Goal: Task Accomplishment & Management: Manage account settings

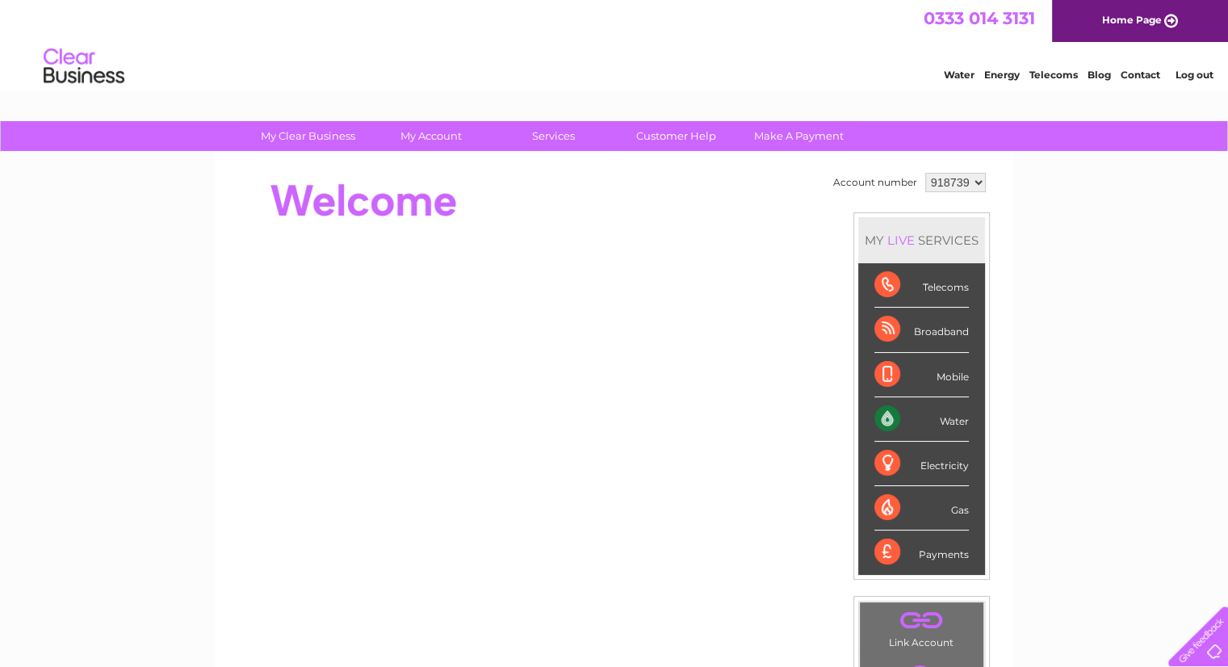
click at [920, 412] on div "Water" at bounding box center [921, 419] width 94 height 44
click at [883, 410] on div "Water" at bounding box center [921, 419] width 94 height 44
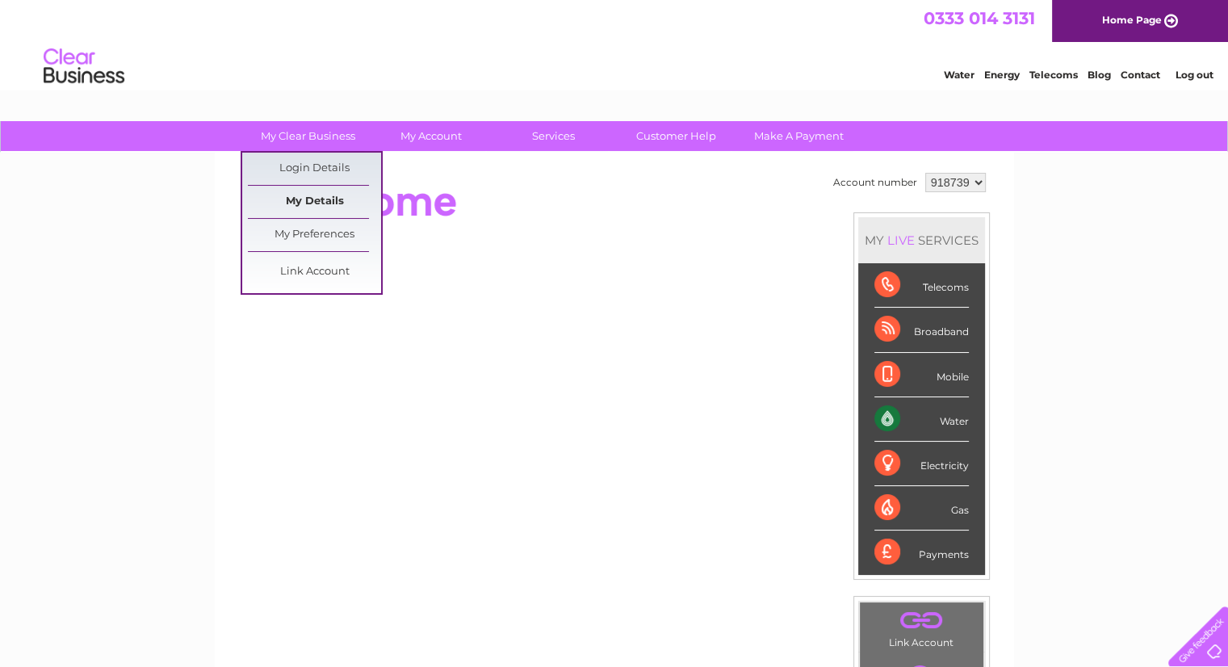
click at [305, 195] on link "My Details" at bounding box center [314, 202] width 133 height 32
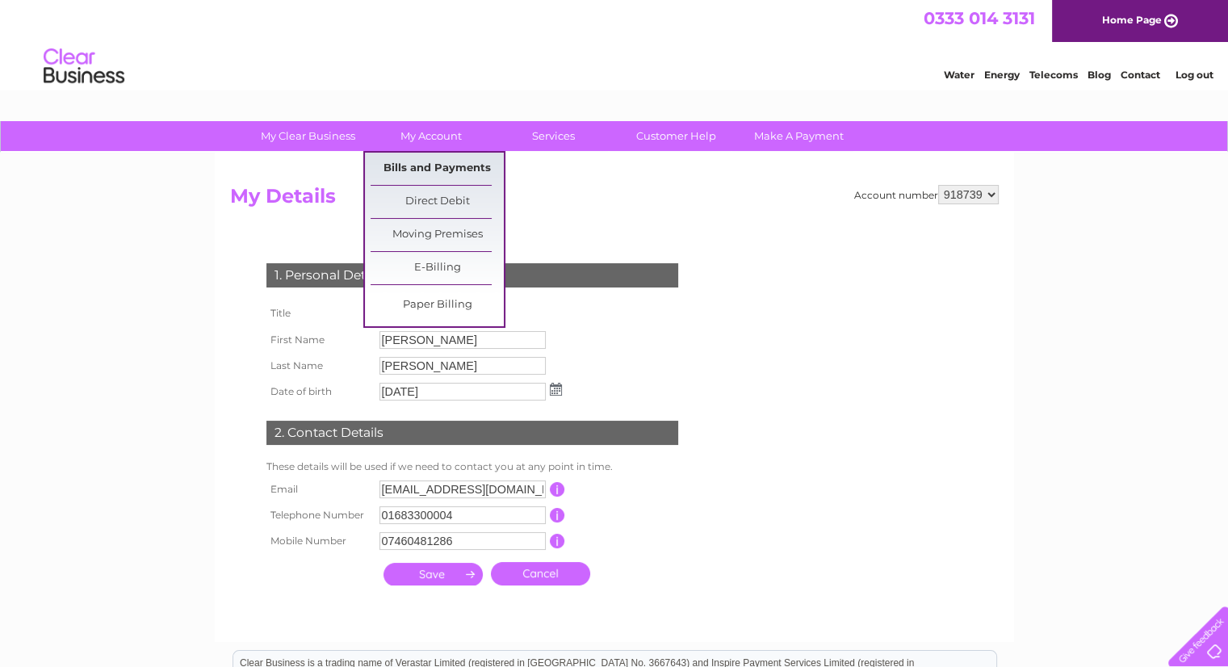
click at [442, 165] on link "Bills and Payments" at bounding box center [436, 169] width 133 height 32
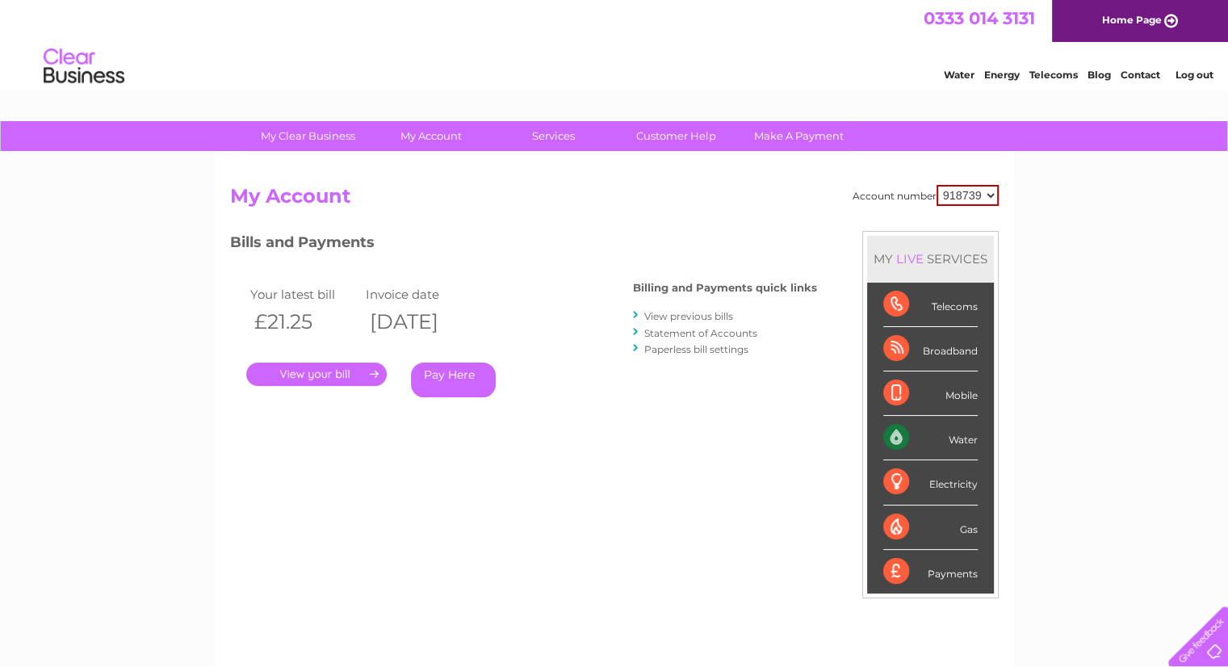
click at [1132, 521] on div "My Clear Business Login Details My Details My Preferences Link Account My Accou…" at bounding box center [614, 542] width 1228 height 842
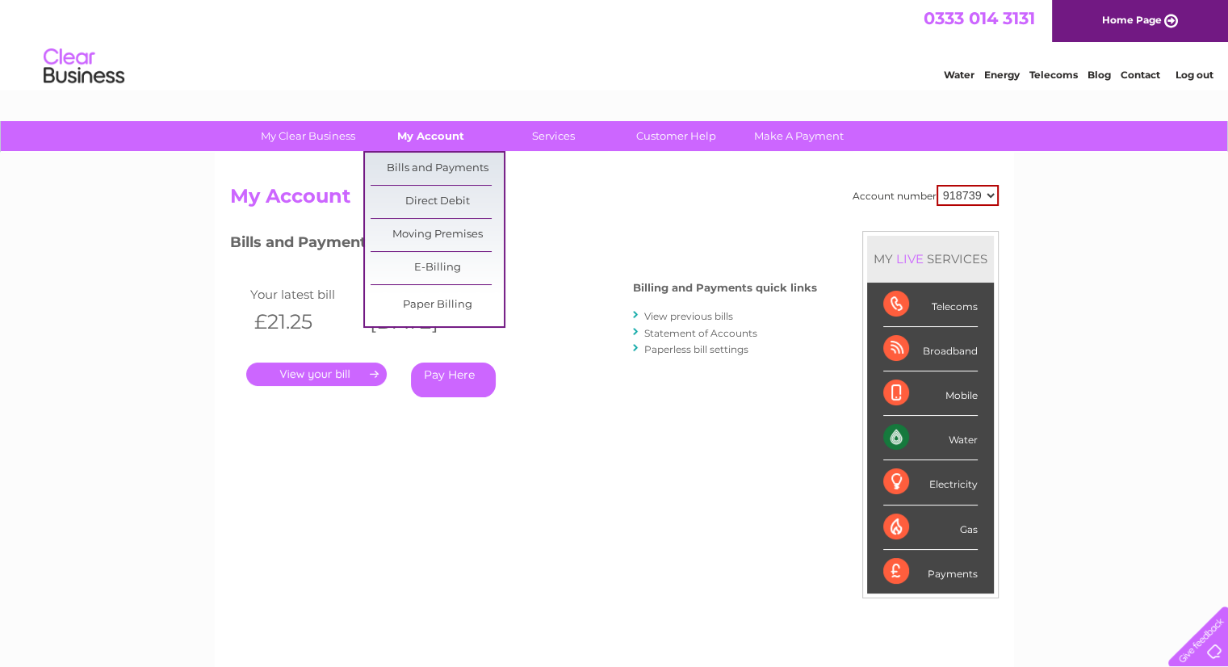
click at [429, 128] on link "My Account" at bounding box center [430, 136] width 133 height 30
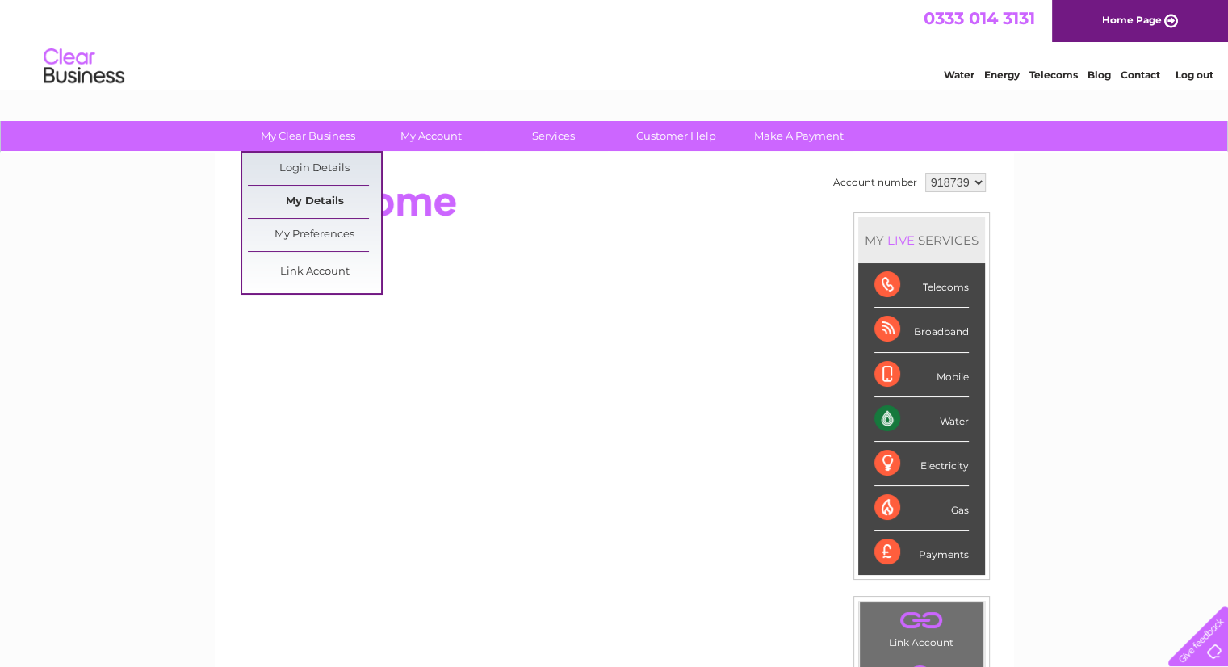
click at [303, 202] on link "My Details" at bounding box center [314, 202] width 133 height 32
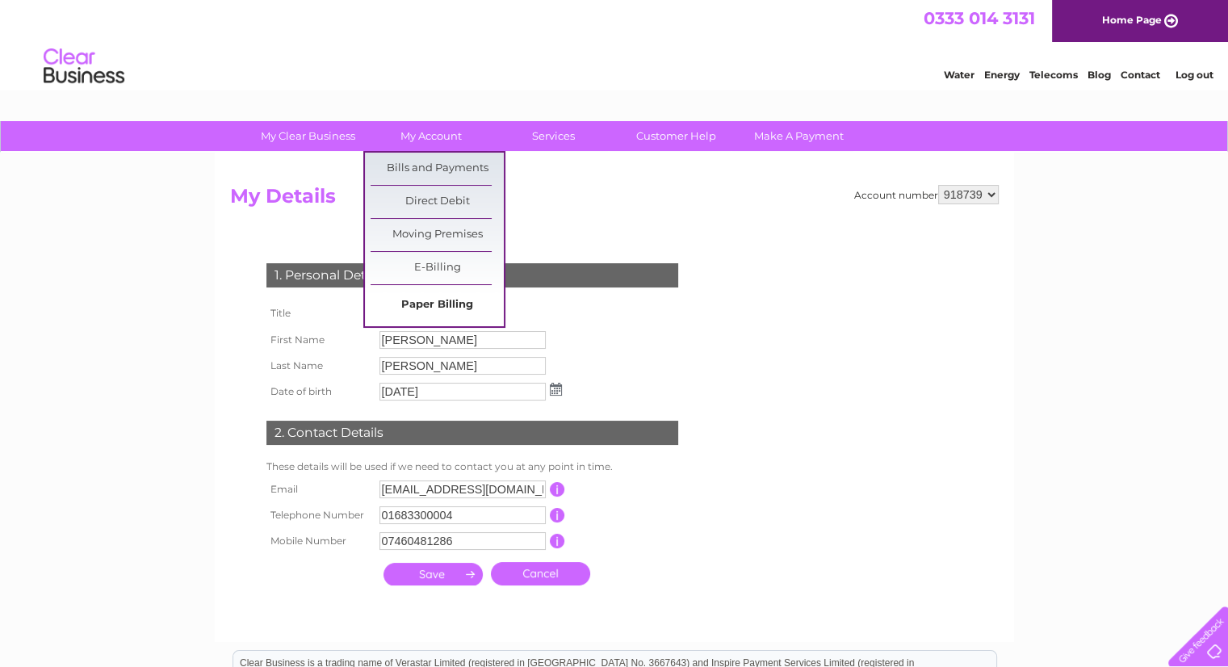
click at [418, 299] on link "Paper Billing" at bounding box center [436, 305] width 133 height 32
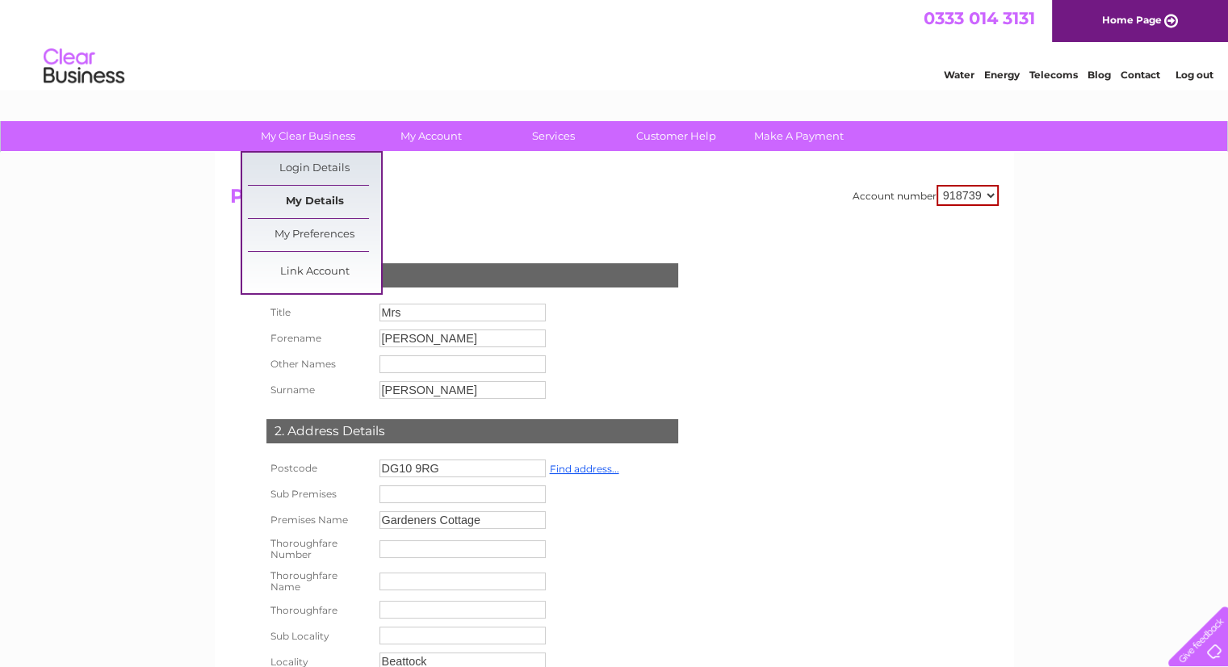
click at [320, 201] on link "My Details" at bounding box center [314, 202] width 133 height 32
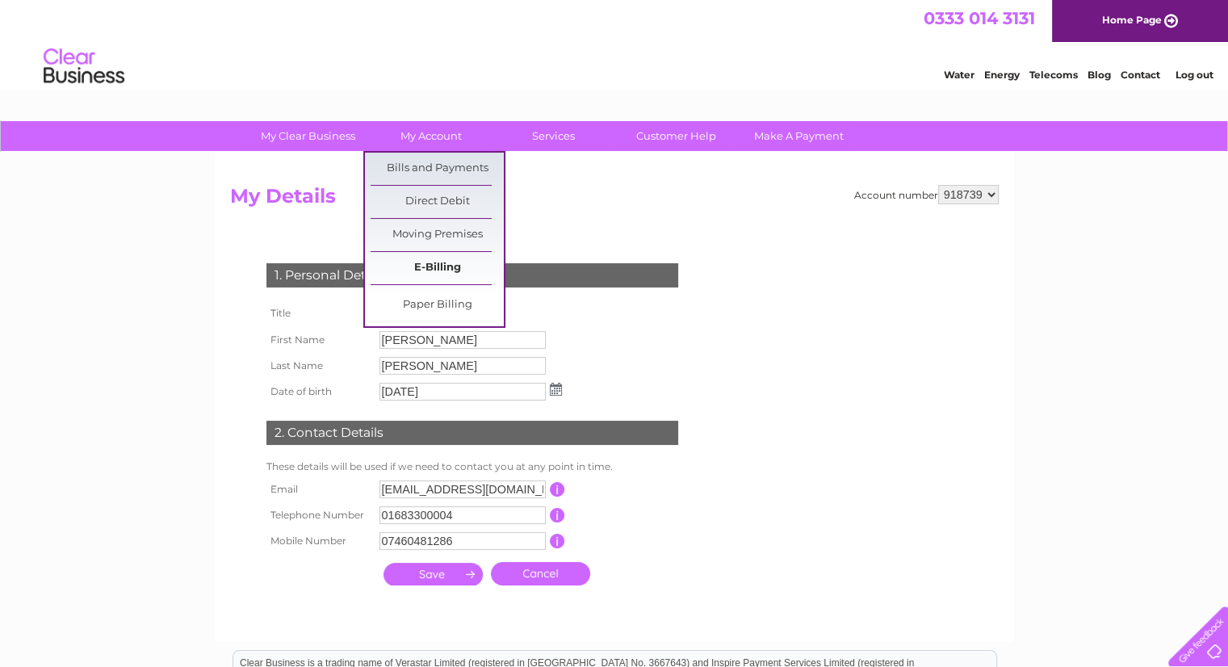
click at [449, 268] on link "E-Billing" at bounding box center [436, 268] width 133 height 32
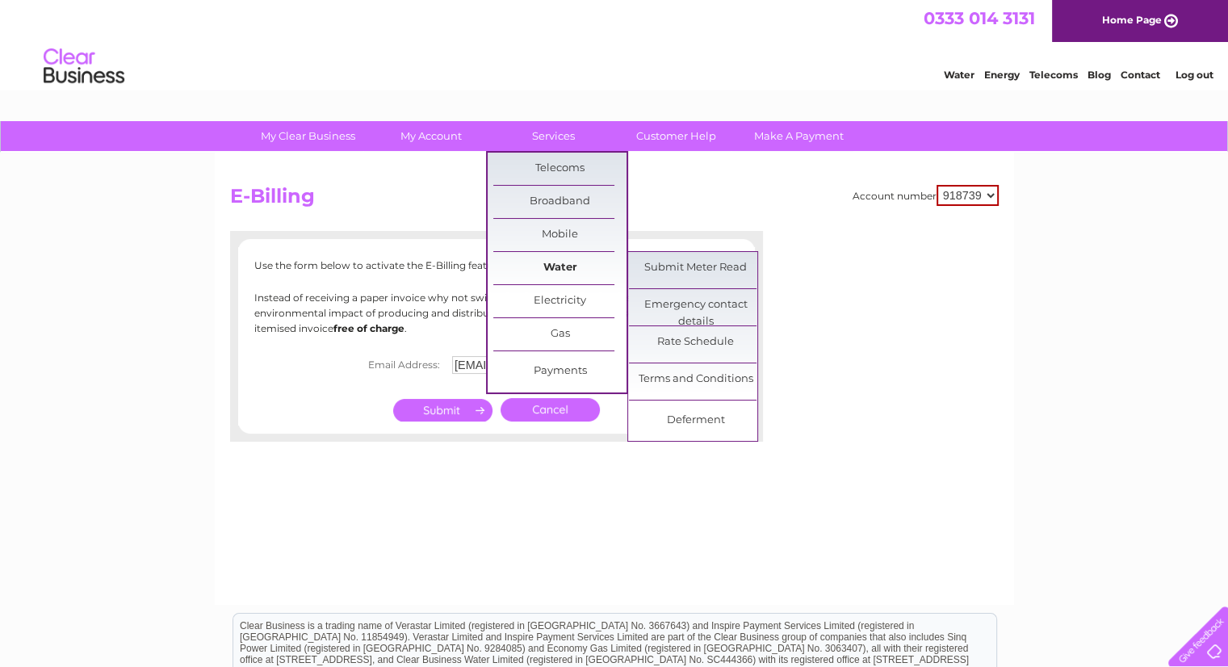
click at [551, 266] on link "Water" at bounding box center [559, 268] width 133 height 32
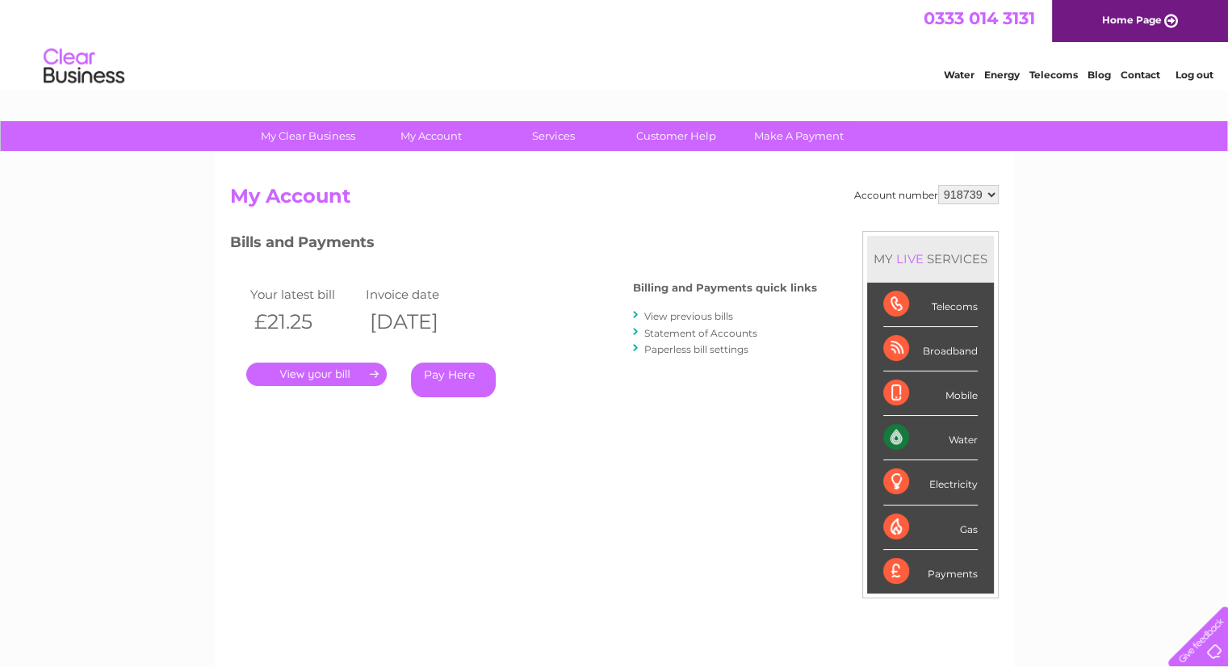
drag, startPoint x: 0, startPoint y: 0, endPoint x: 436, endPoint y: 155, distance: 462.6
click at [436, 155] on div "Account number 918739 My Account MY LIVE SERVICES Telecoms Broadband Mobile Wat…" at bounding box center [614, 420] width 799 height 534
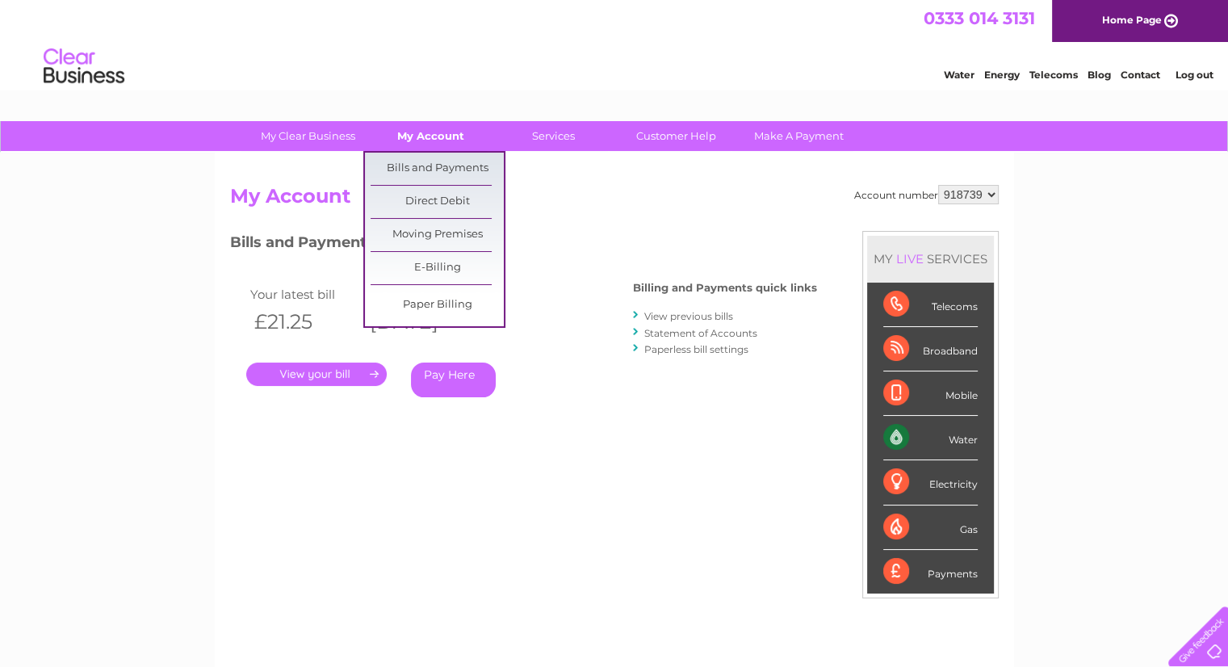
click at [435, 141] on link "My Account" at bounding box center [430, 136] width 133 height 30
click at [441, 165] on link "Bills and Payments" at bounding box center [436, 169] width 133 height 32
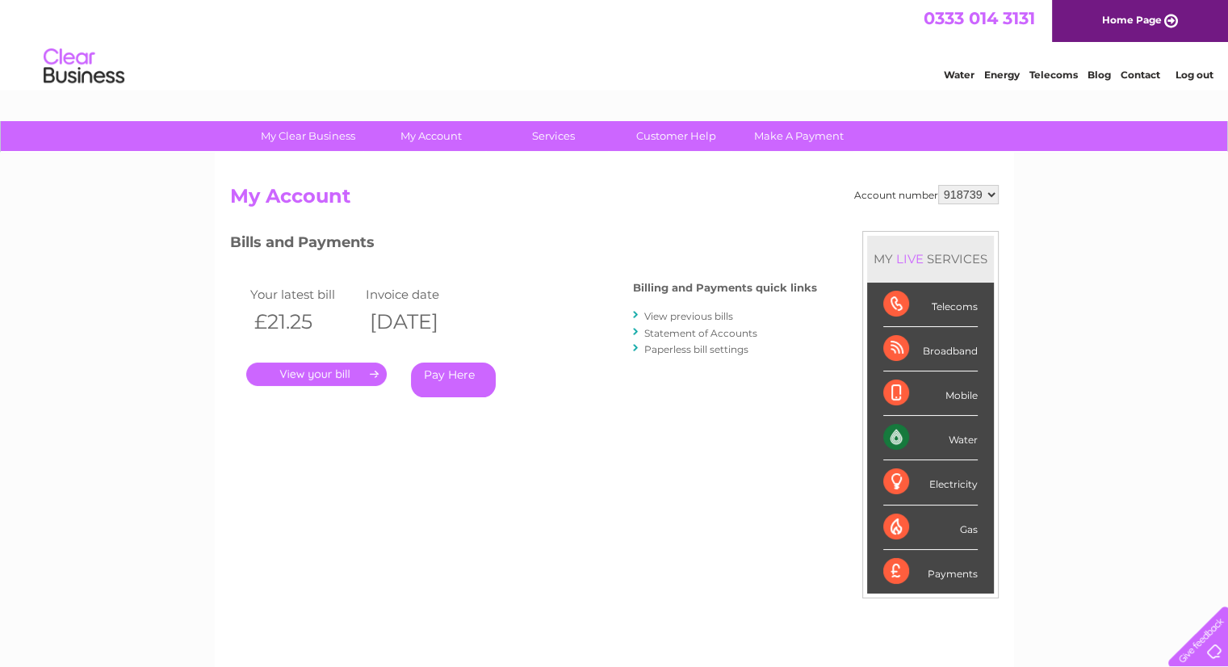
drag, startPoint x: 1230, startPoint y: 230, endPoint x: 958, endPoint y: 75, distance: 313.0
click at [919, 430] on div "Water" at bounding box center [930, 438] width 94 height 44
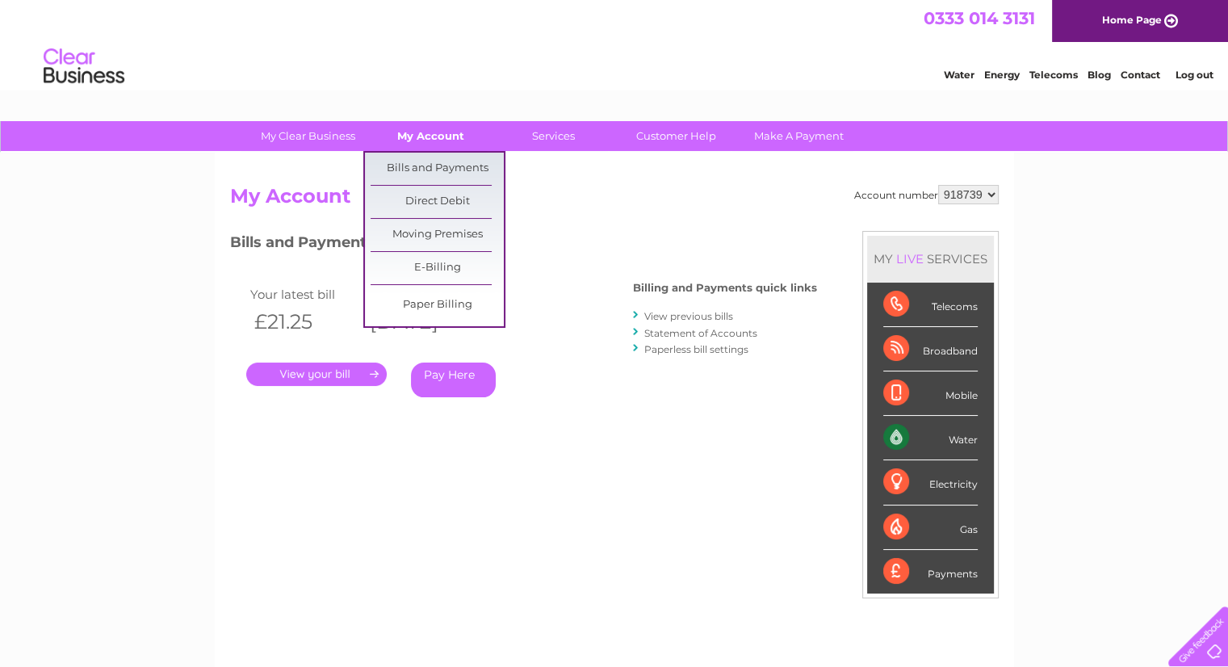
click at [429, 128] on link "My Account" at bounding box center [430, 136] width 133 height 30
